Goal: Information Seeking & Learning: Learn about a topic

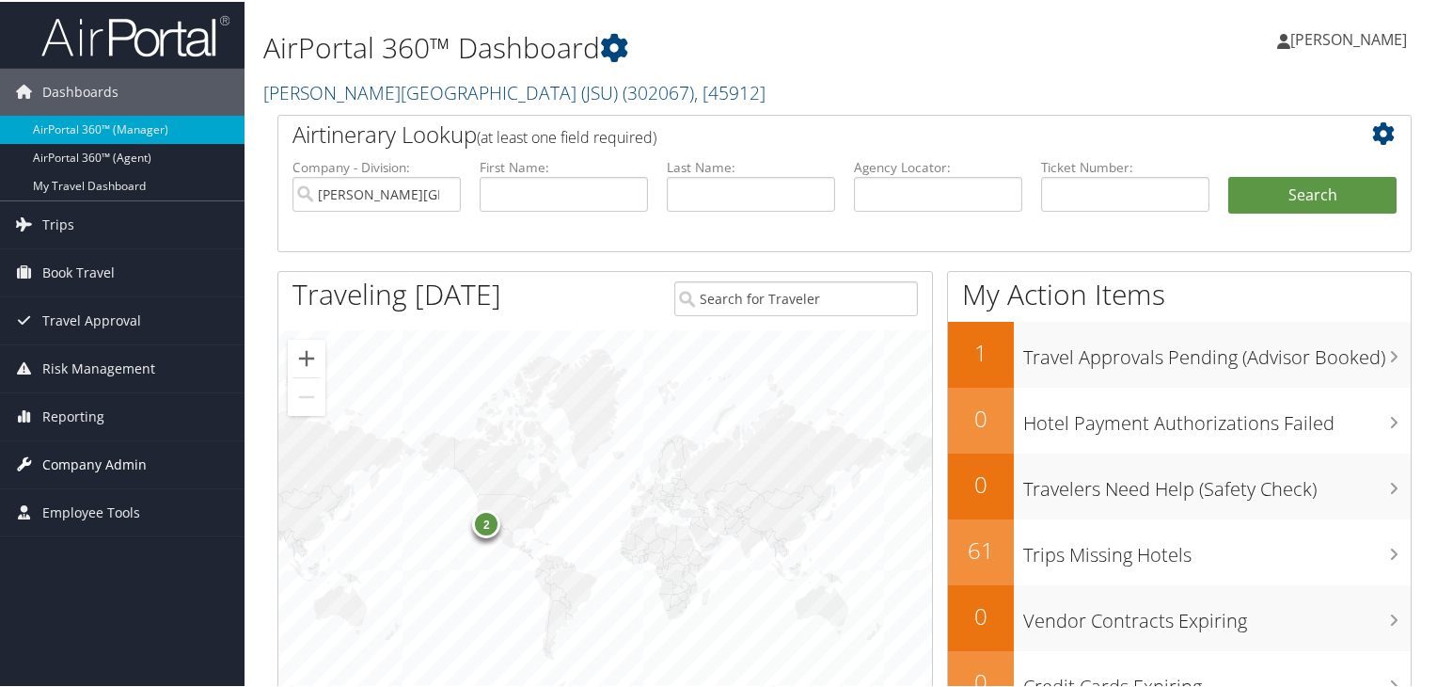
click at [68, 459] on span "Company Admin" at bounding box center [94, 462] width 104 height 47
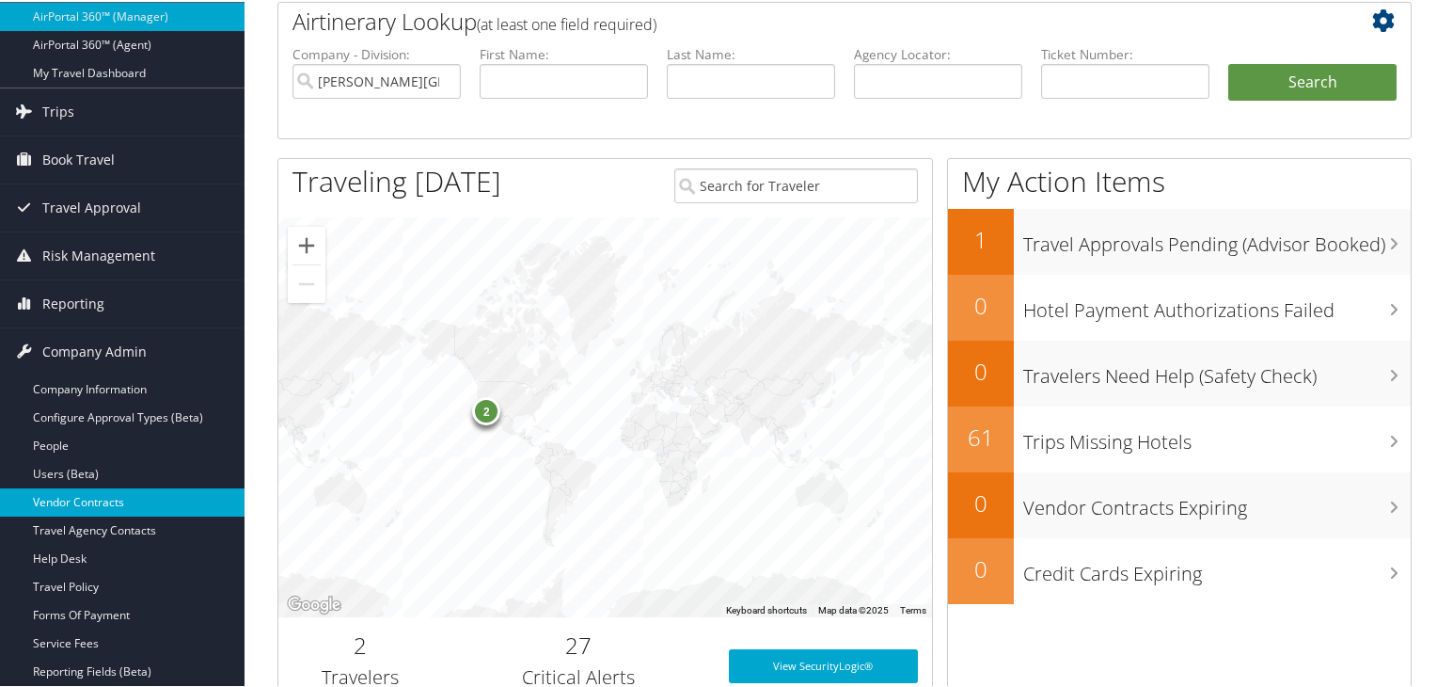
scroll to position [75, 0]
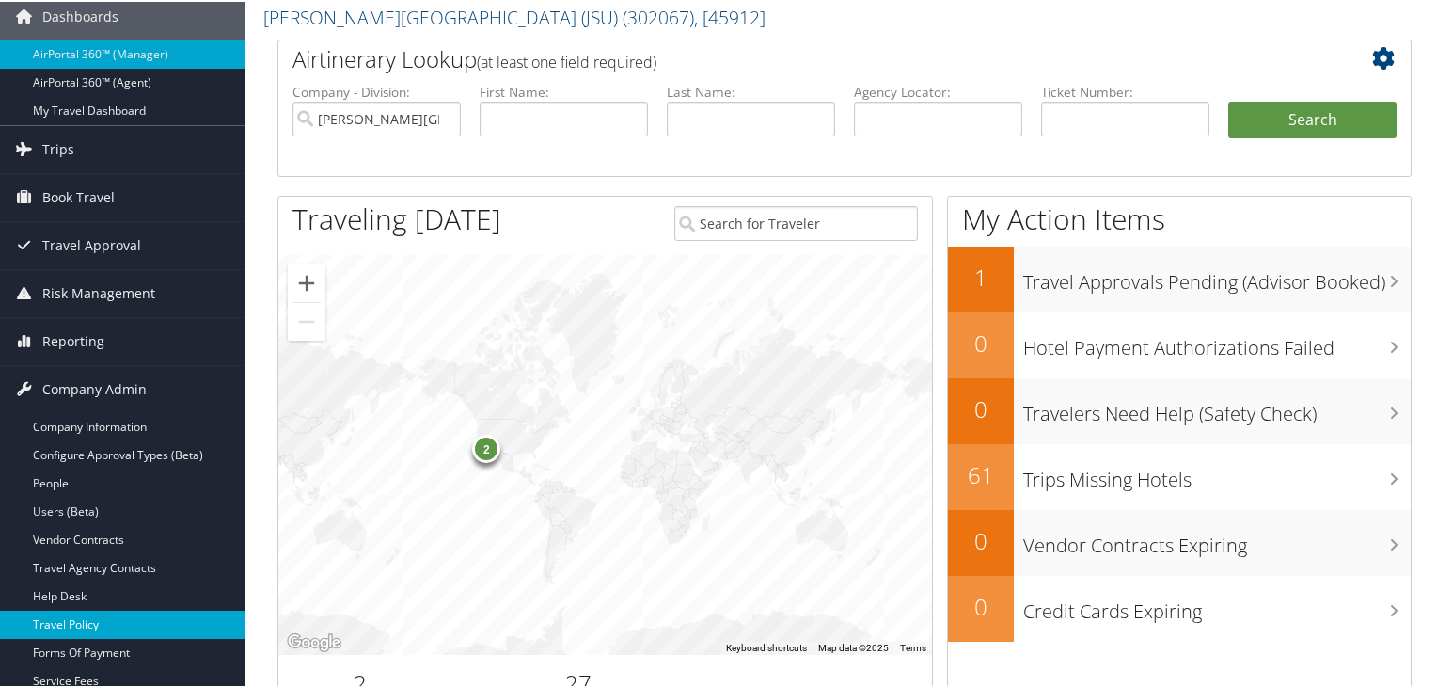
click at [117, 634] on link "Travel Policy" at bounding box center [122, 623] width 245 height 28
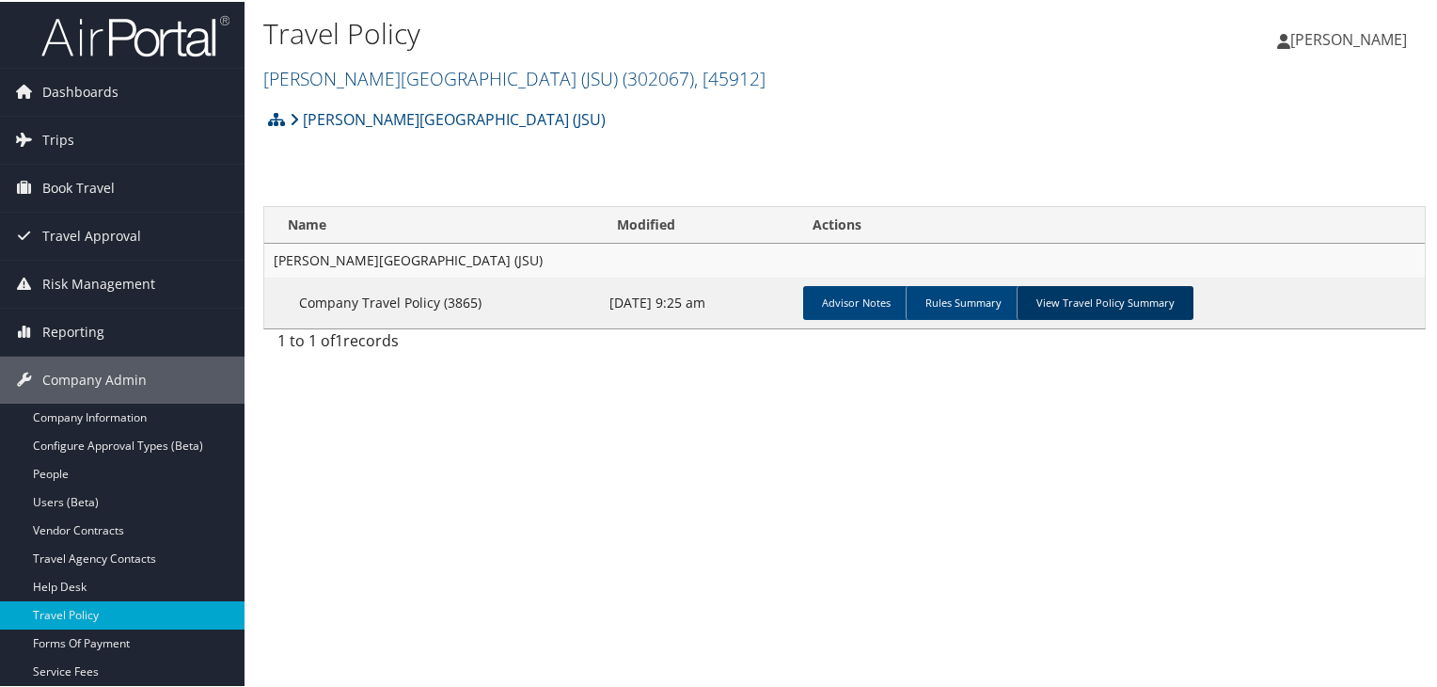
click at [1091, 297] on link "View Travel Policy Summary" at bounding box center [1105, 301] width 177 height 34
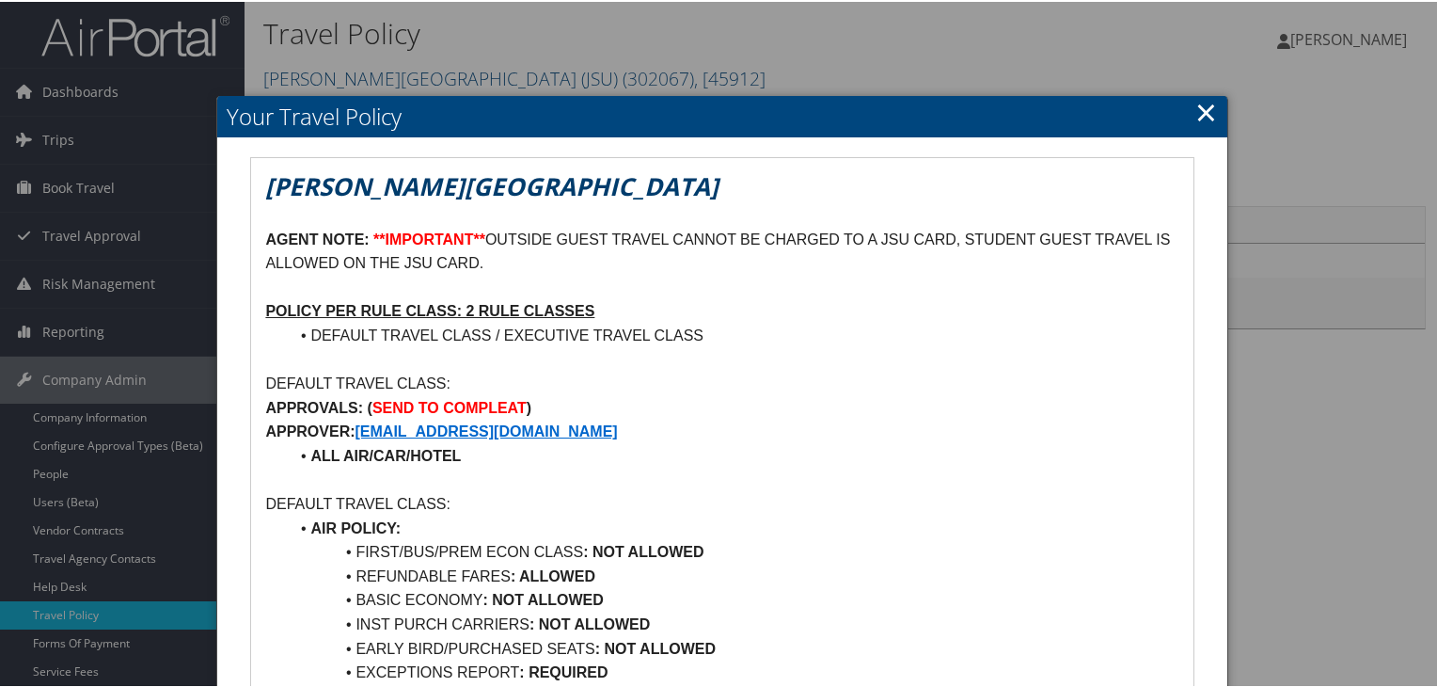
click at [1202, 115] on link "×" at bounding box center [1206, 110] width 22 height 38
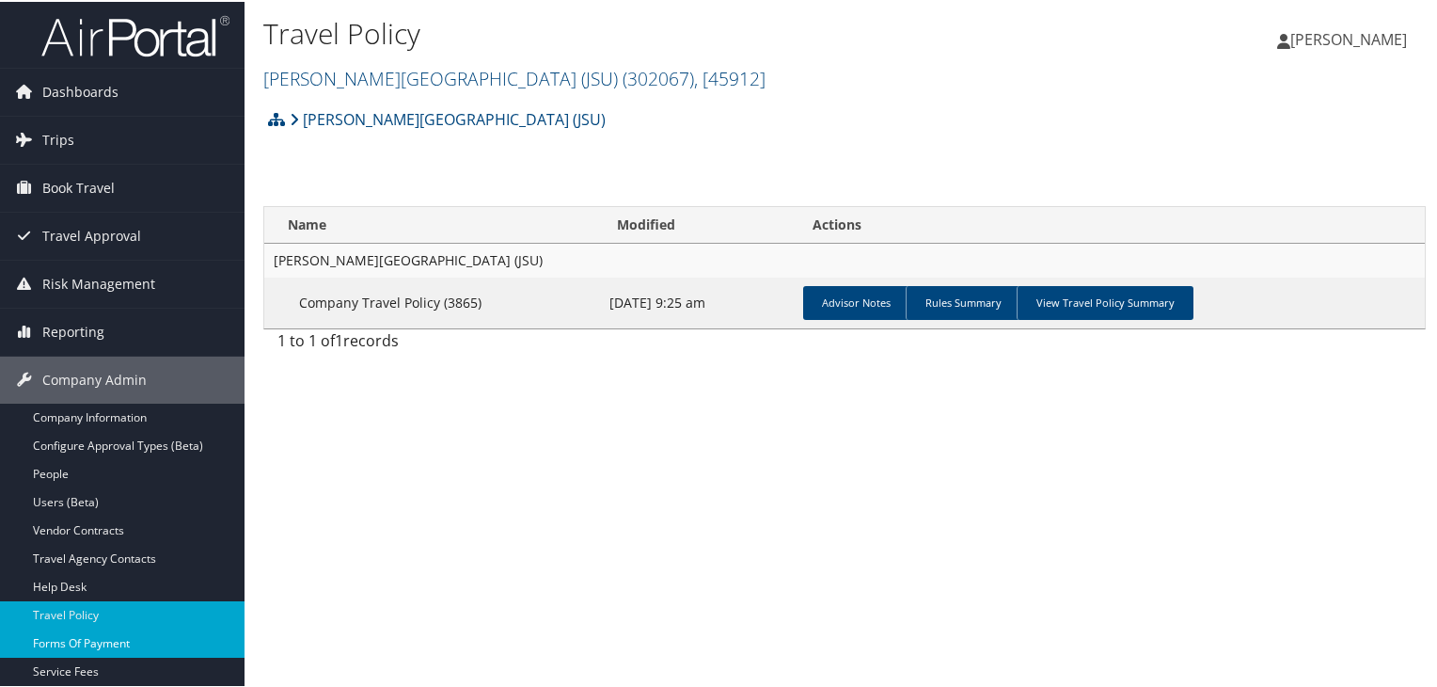
click at [130, 649] on link "Forms Of Payment" at bounding box center [122, 641] width 245 height 28
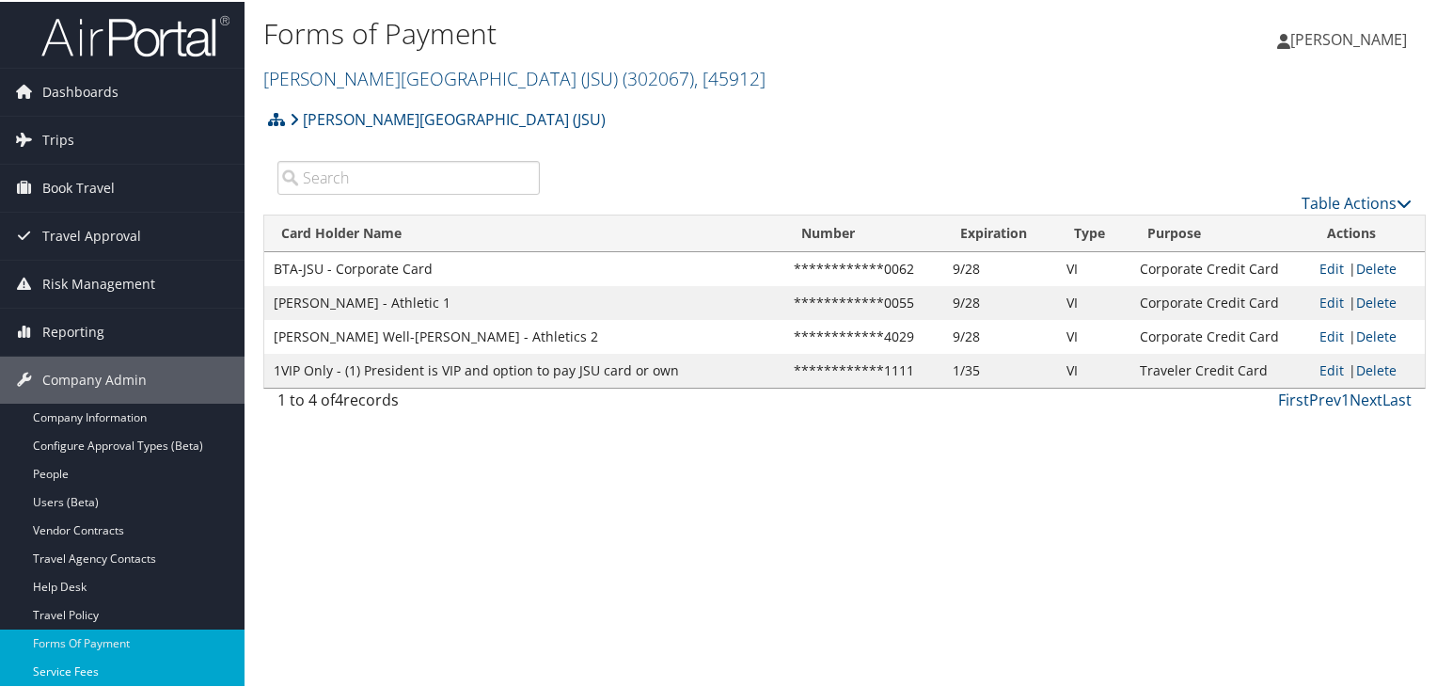
click at [131, 669] on link "Service Fees" at bounding box center [122, 670] width 245 height 28
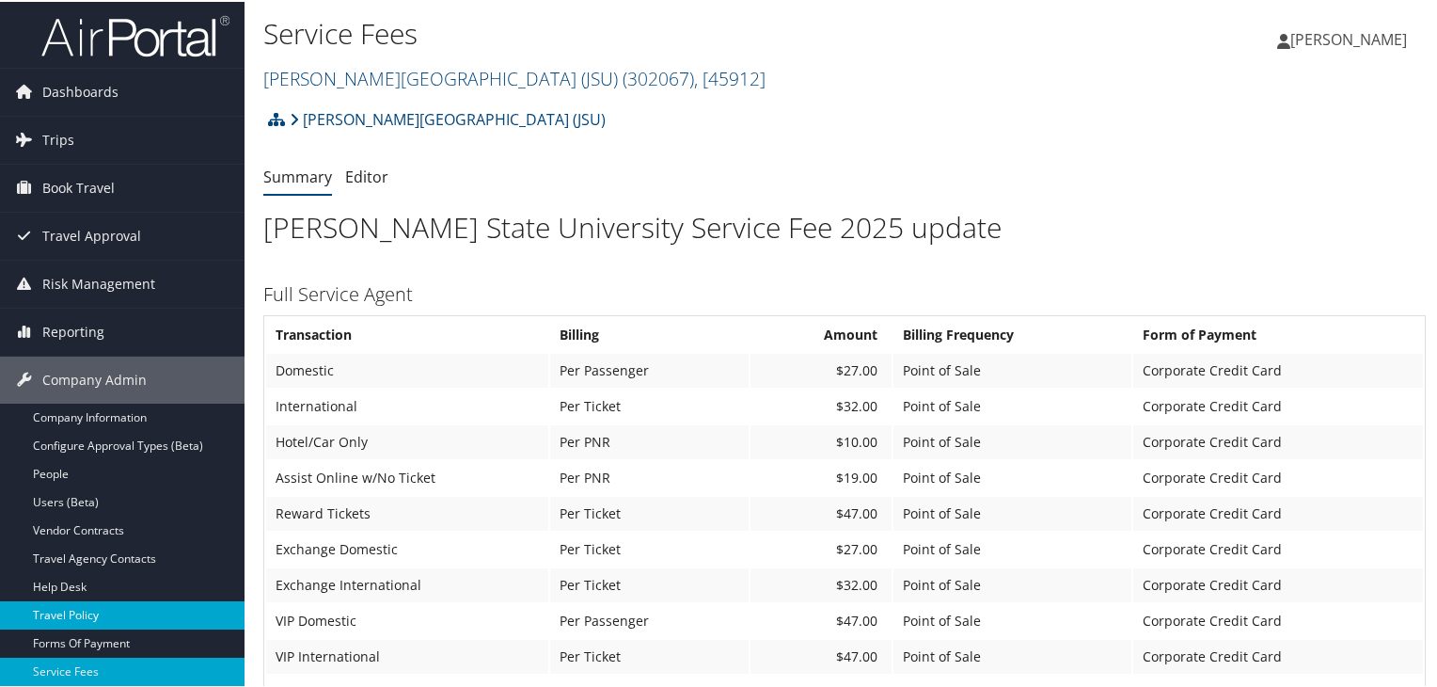
click at [186, 607] on link "Travel Policy" at bounding box center [122, 613] width 245 height 28
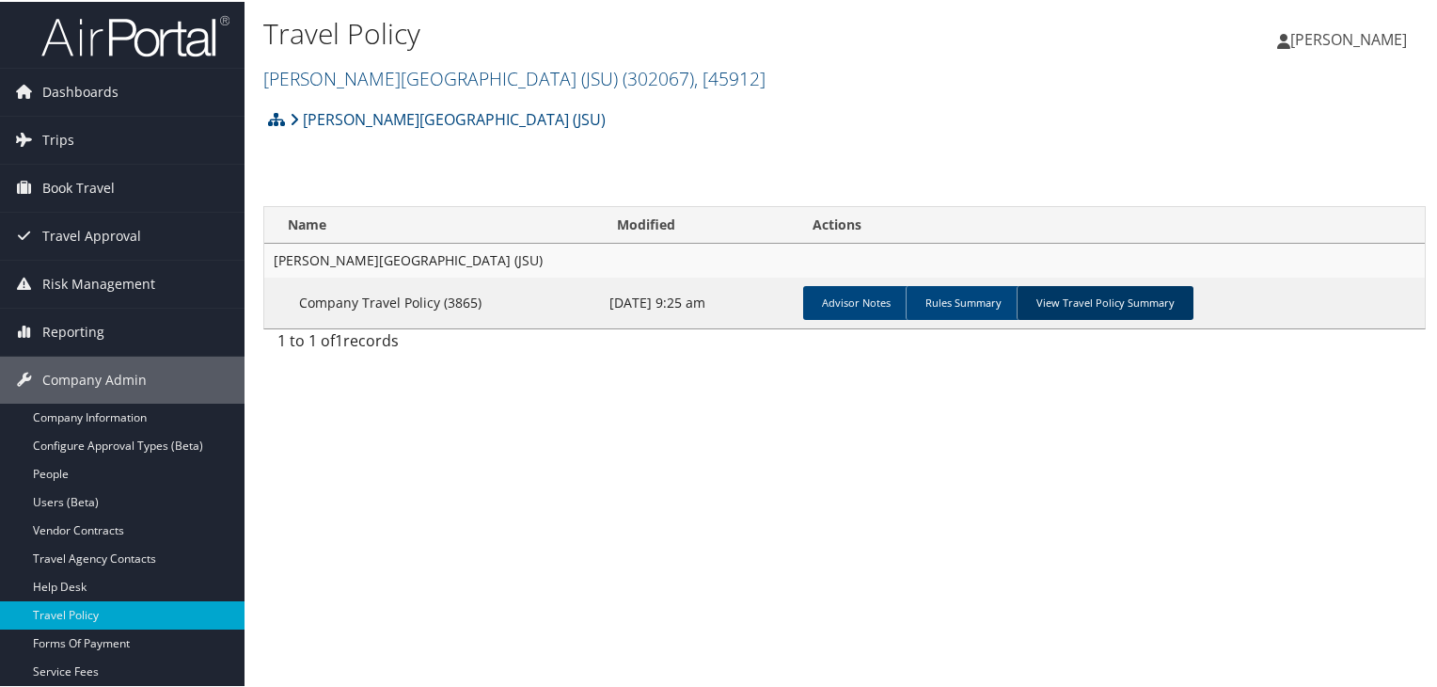
click at [1116, 299] on link "View Travel Policy Summary" at bounding box center [1105, 301] width 177 height 34
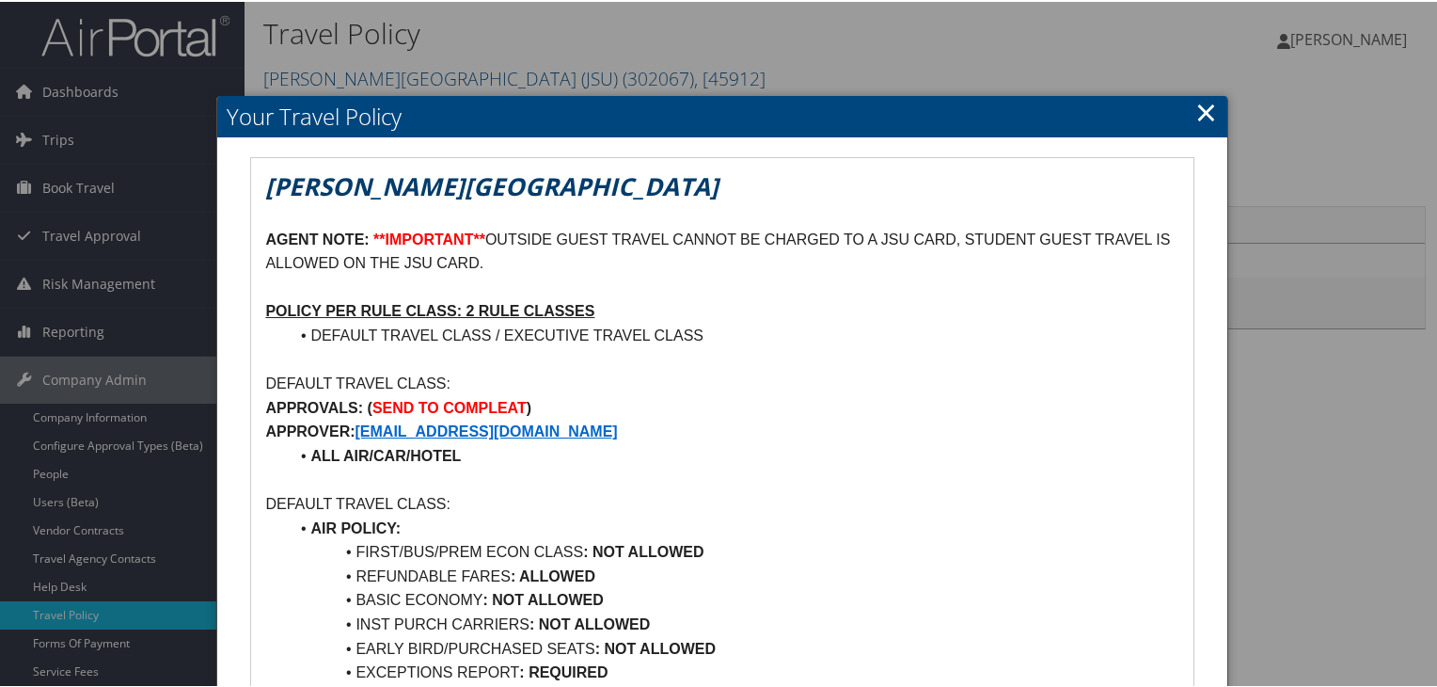
click at [1200, 104] on link "×" at bounding box center [1206, 110] width 22 height 38
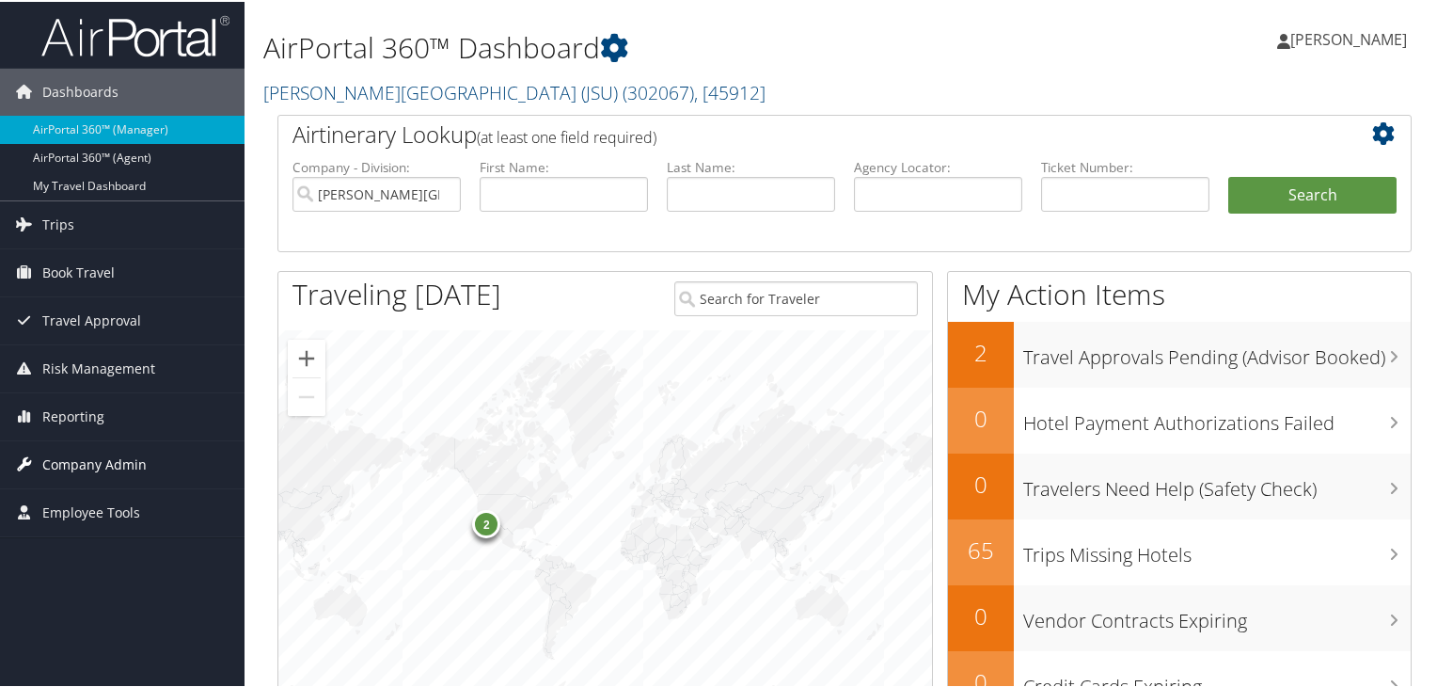
click at [106, 464] on span "Company Admin" at bounding box center [94, 462] width 104 height 47
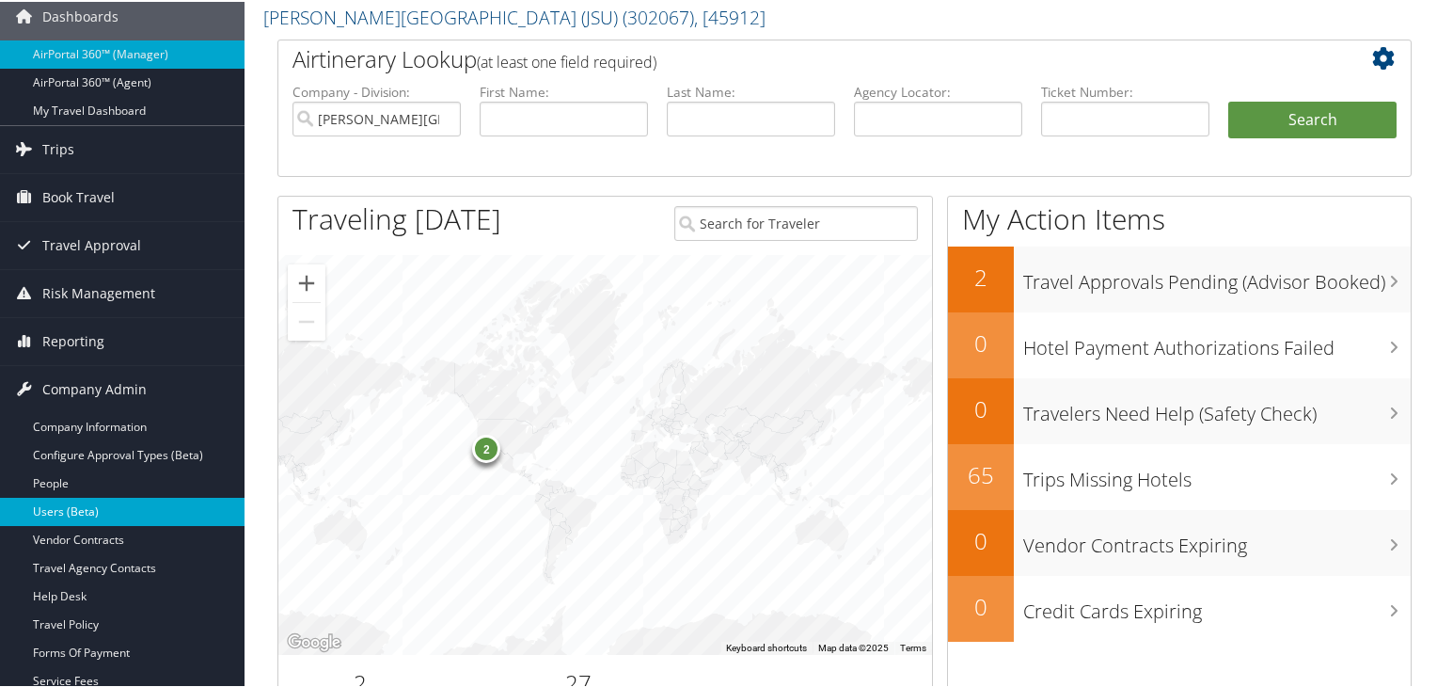
scroll to position [113, 0]
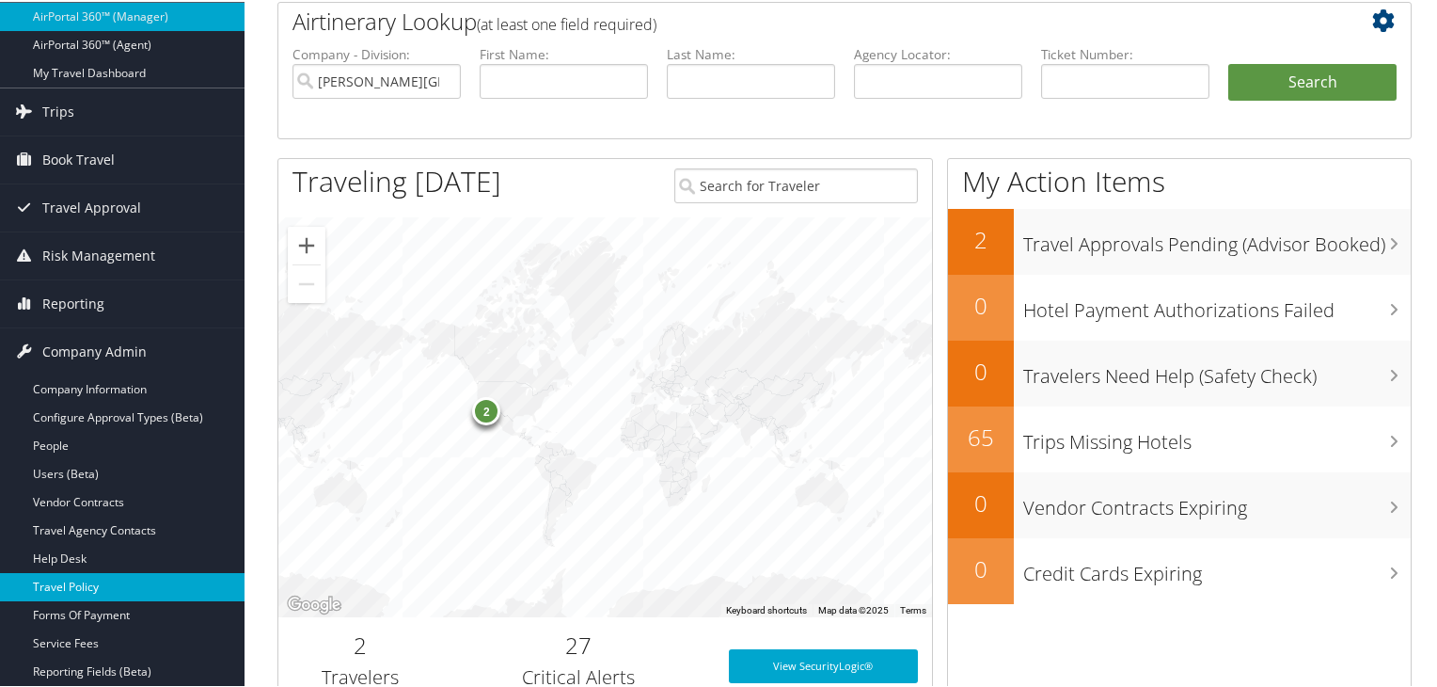
click at [80, 594] on link "Travel Policy" at bounding box center [122, 585] width 245 height 28
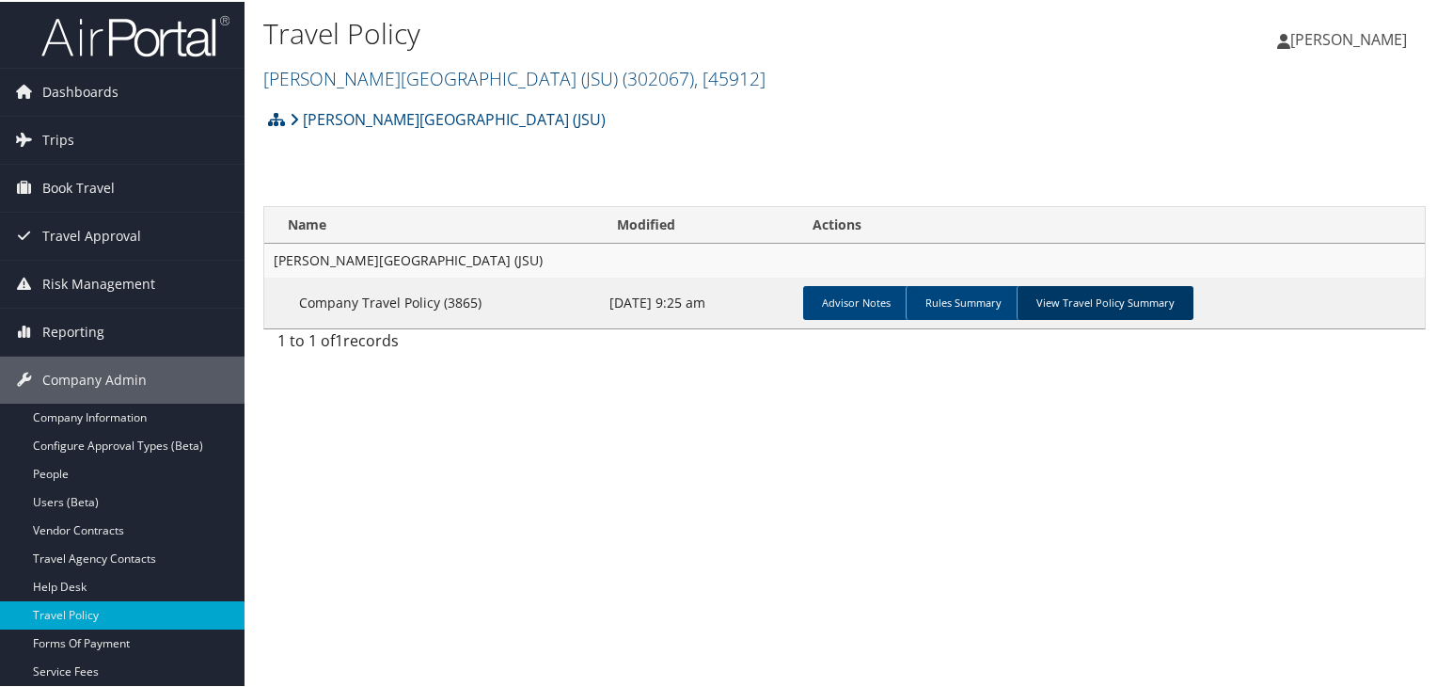
click at [1088, 306] on link "View Travel Policy Summary" at bounding box center [1105, 301] width 177 height 34
